Goal: Task Accomplishment & Management: Complete application form

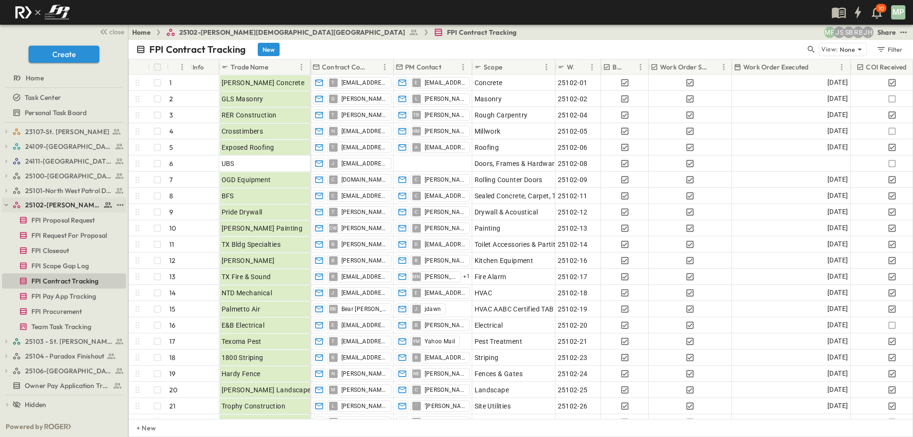
click at [5, 203] on icon "button" at bounding box center [6, 205] width 7 height 7
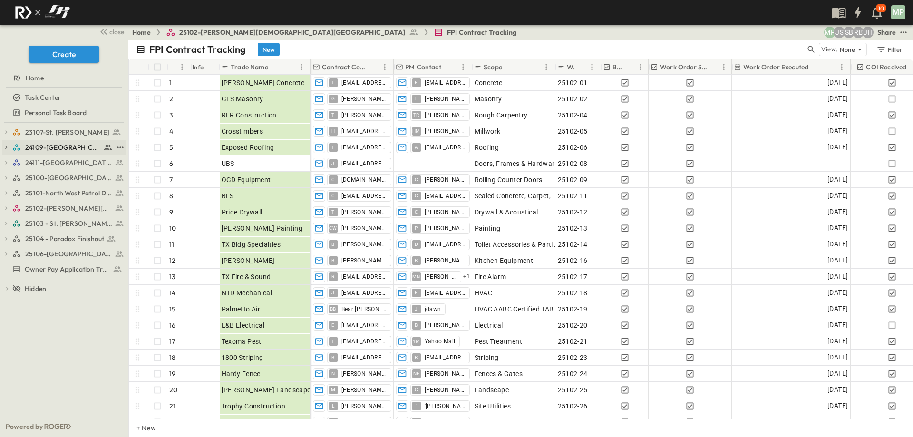
click at [5, 146] on icon "button" at bounding box center [6, 147] width 7 height 7
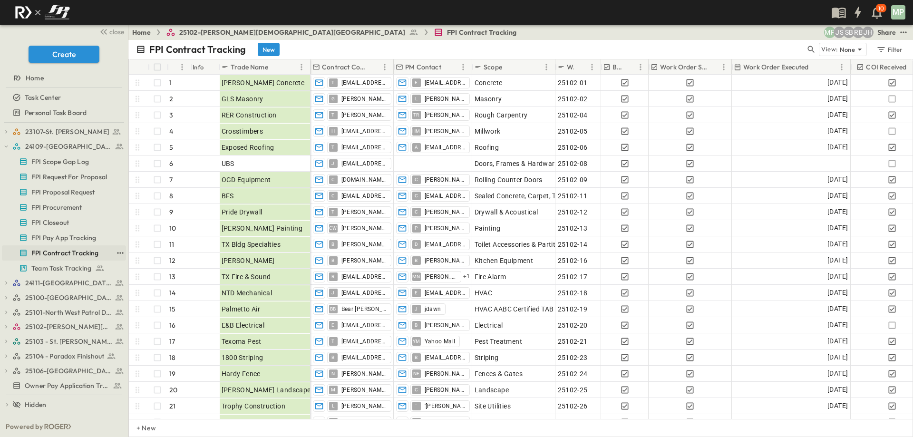
click at [58, 255] on span "FPI Contract Tracking" at bounding box center [65, 253] width 68 height 10
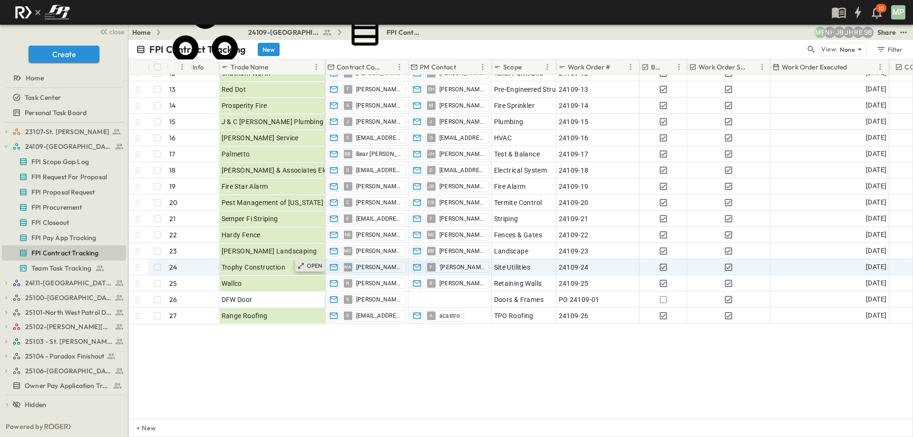
scroll to position [195, 0]
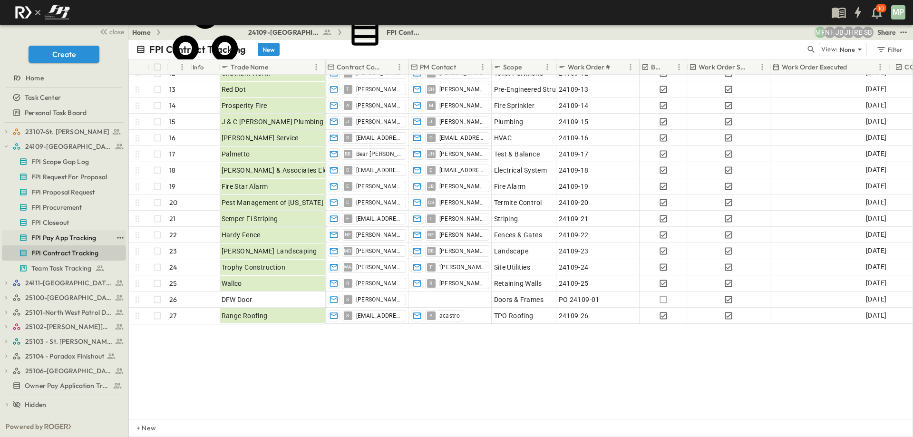
click at [38, 238] on span "FPI Pay App Tracking" at bounding box center [63, 238] width 65 height 10
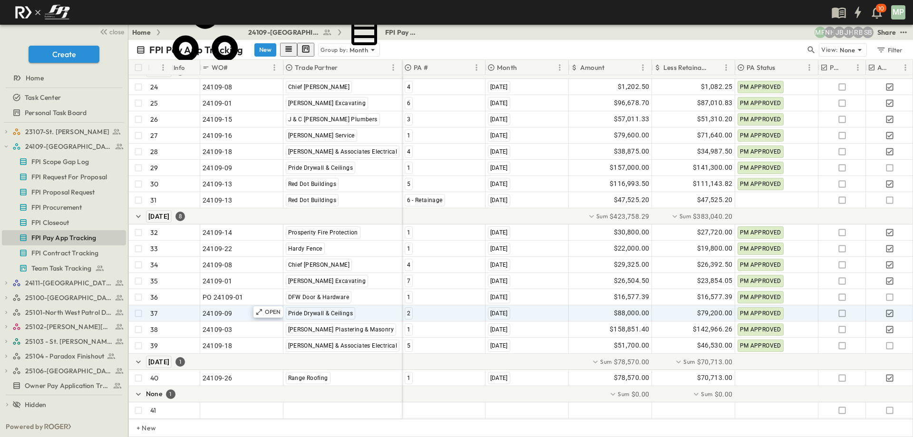
scroll to position [505, 0]
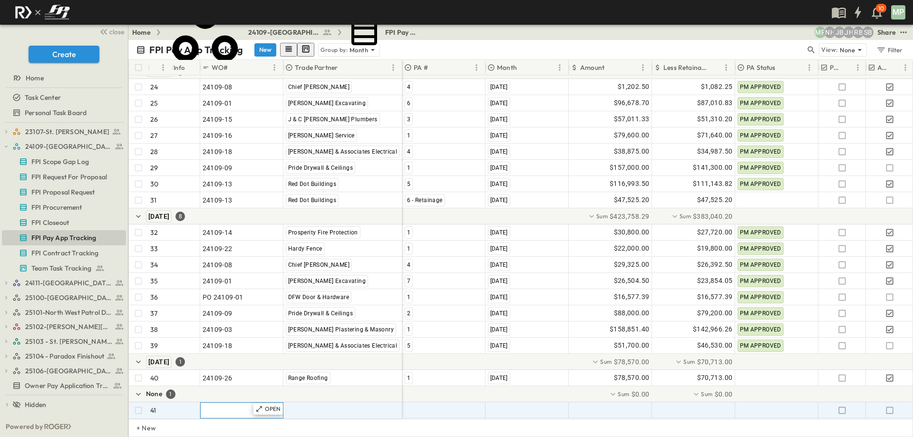
click at [226, 406] on span ""24101-01"" at bounding box center [220, 411] width 34 height 10
type input "********"
type input "**********"
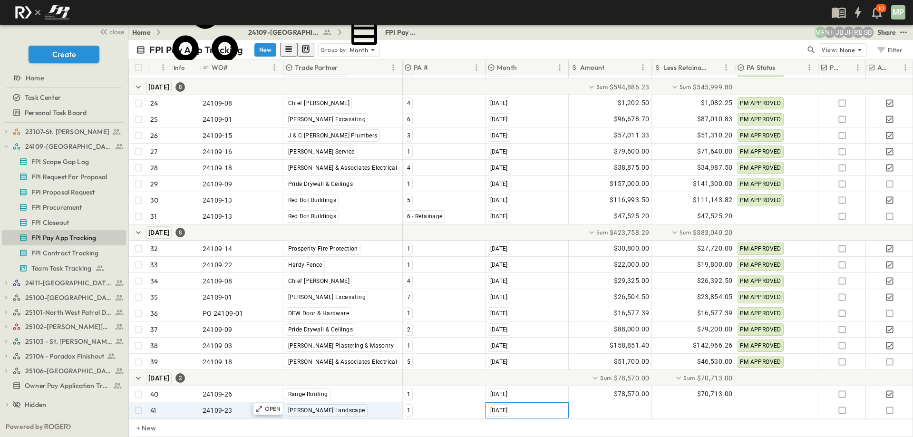
scroll to position [489, 0]
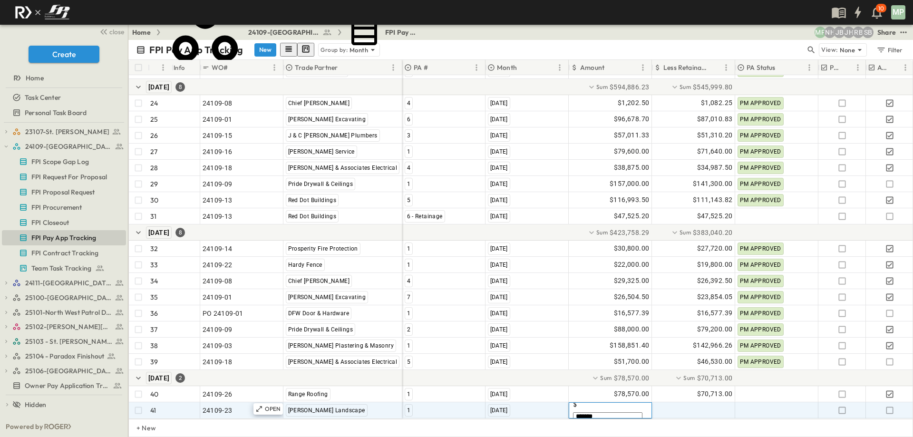
type input "********"
click at [890, 406] on icon "button" at bounding box center [890, 411] width 10 height 10
click at [7, 144] on icon "button" at bounding box center [6, 146] width 7 height 7
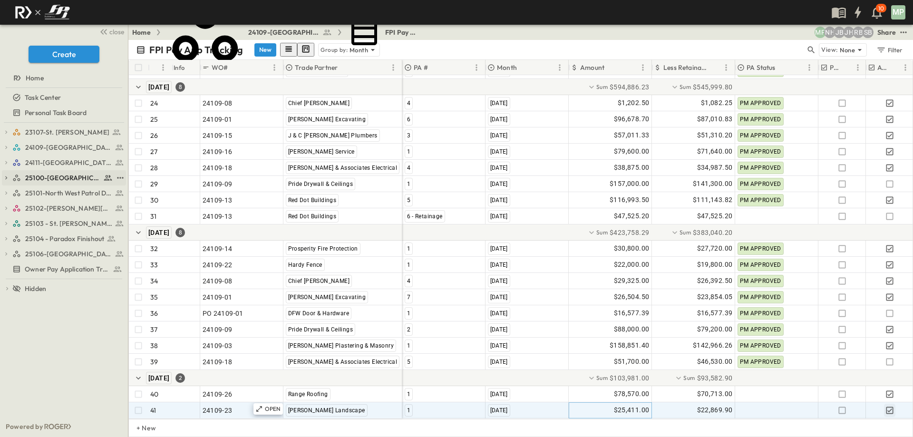
click at [6, 179] on icon "button" at bounding box center [6, 177] width 2 height 3
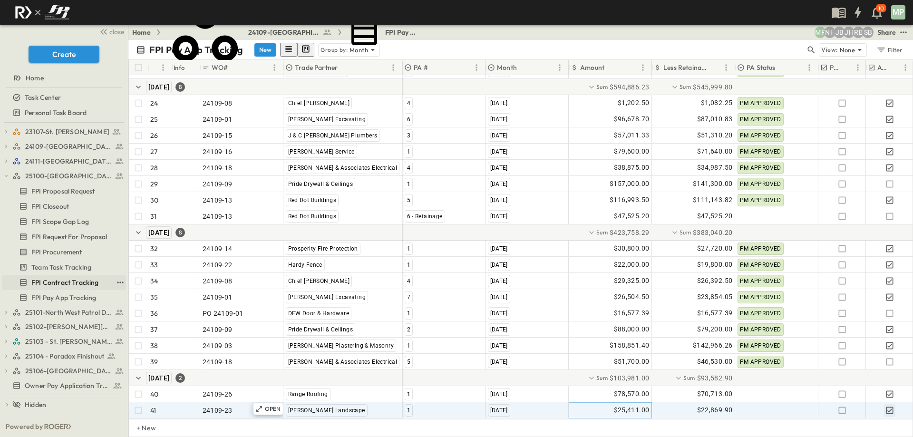
click at [57, 281] on span "FPI Contract Tracking" at bounding box center [65, 283] width 68 height 10
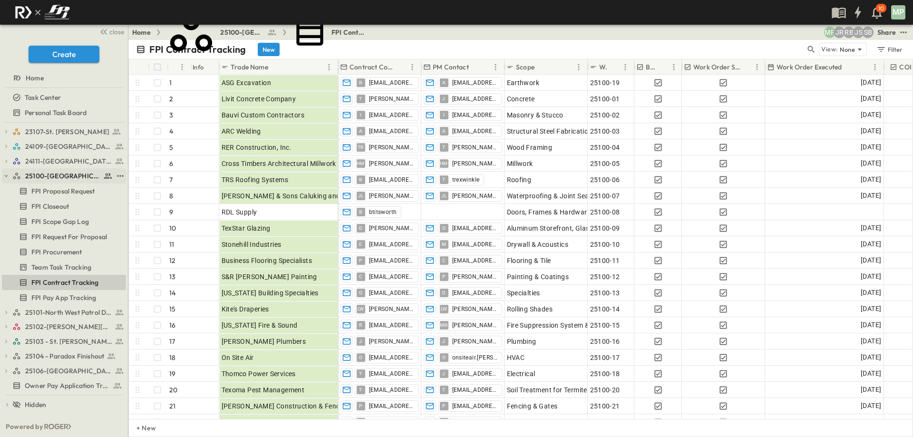
click at [5, 172] on button "button" at bounding box center [6, 176] width 9 height 9
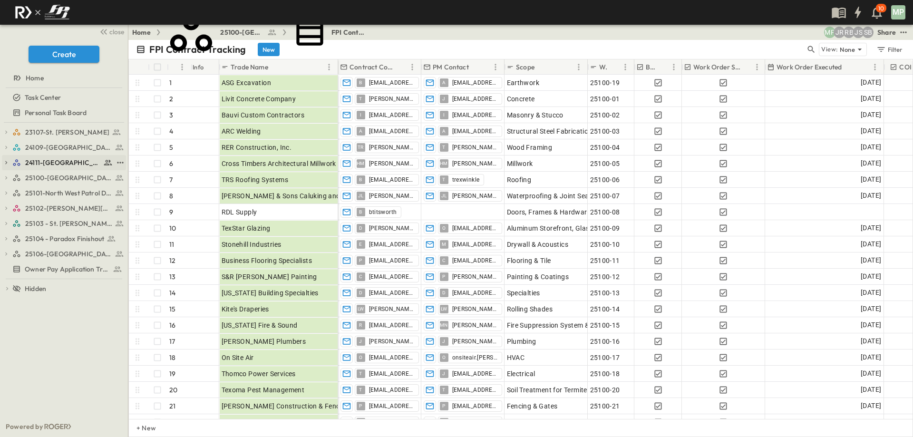
click at [6, 160] on icon "button" at bounding box center [6, 162] width 7 height 7
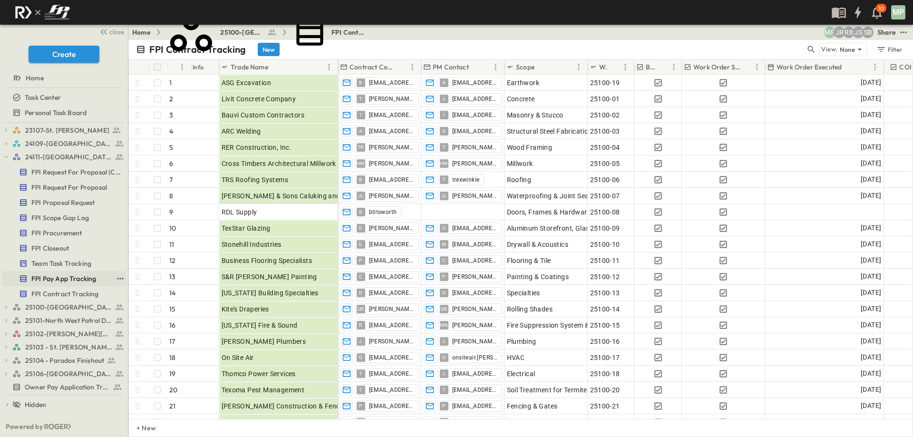
click at [61, 279] on span "FPI Pay App Tracking" at bounding box center [63, 279] width 65 height 10
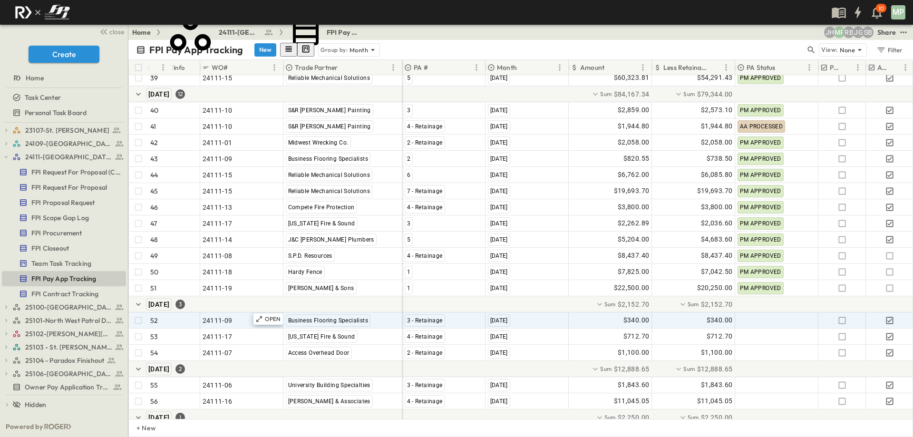
scroll to position [684, 0]
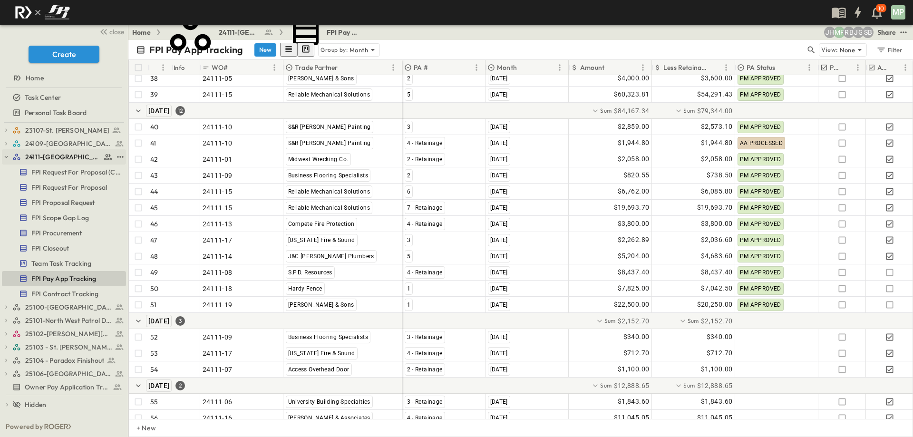
click at [9, 156] on icon "button" at bounding box center [6, 157] width 7 height 7
